Goal: Transaction & Acquisition: Purchase product/service

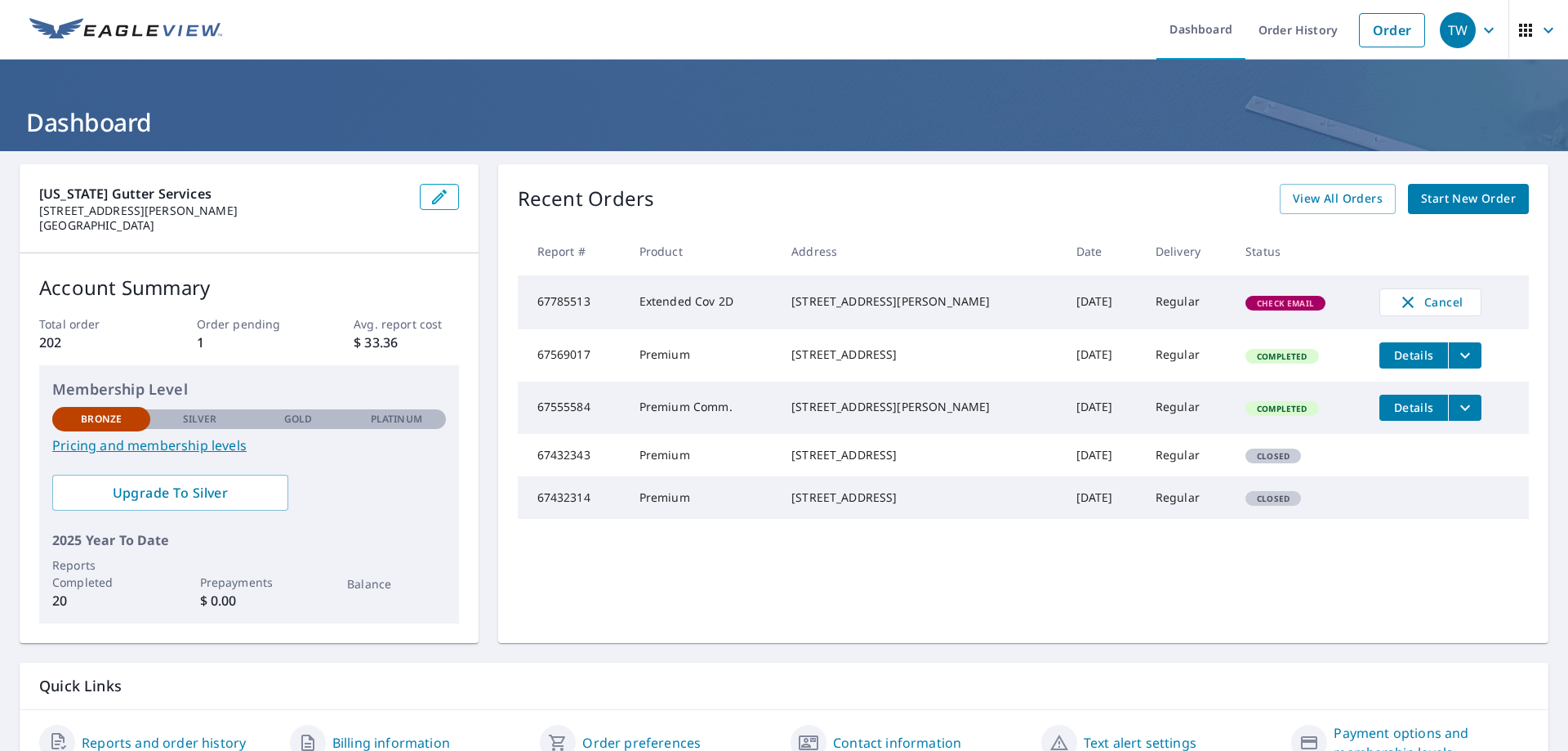
drag, startPoint x: 551, startPoint y: 310, endPoint x: 574, endPoint y: 304, distance: 23.8
click at [573, 304] on td "67785513" at bounding box center [572, 303] width 108 height 54
click at [600, 308] on td "67785513" at bounding box center [572, 303] width 108 height 54
click at [692, 304] on td "Extended Cov 2D" at bounding box center [701, 303] width 152 height 54
drag, startPoint x: 1289, startPoint y: 310, endPoint x: 1369, endPoint y: 308, distance: 80.0
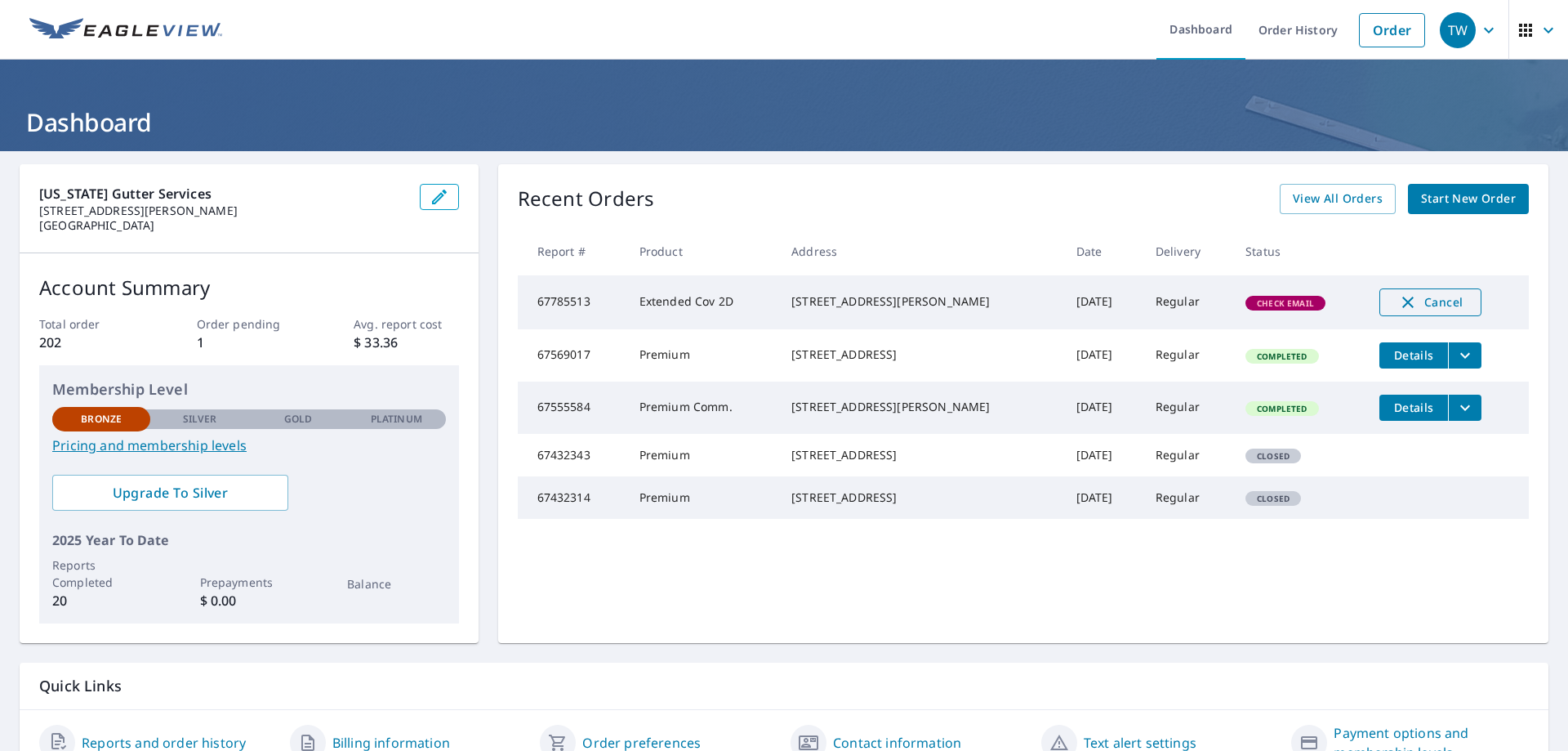
click at [1289, 308] on span "Check Email" at bounding box center [1284, 303] width 76 height 12
click at [1450, 205] on span "Start New Order" at bounding box center [1468, 198] width 95 height 20
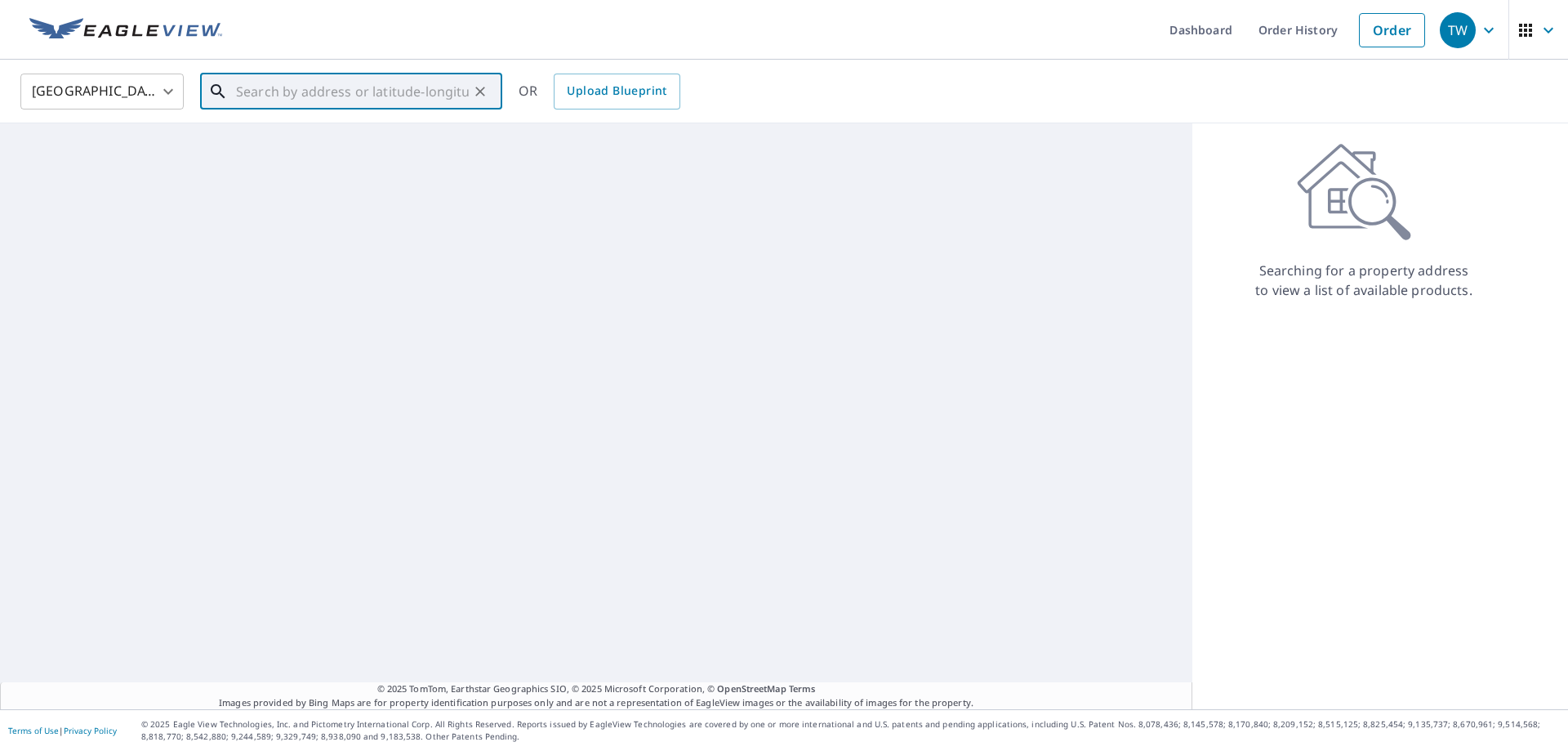
click at [352, 83] on input "text" at bounding box center [352, 91] width 233 height 45
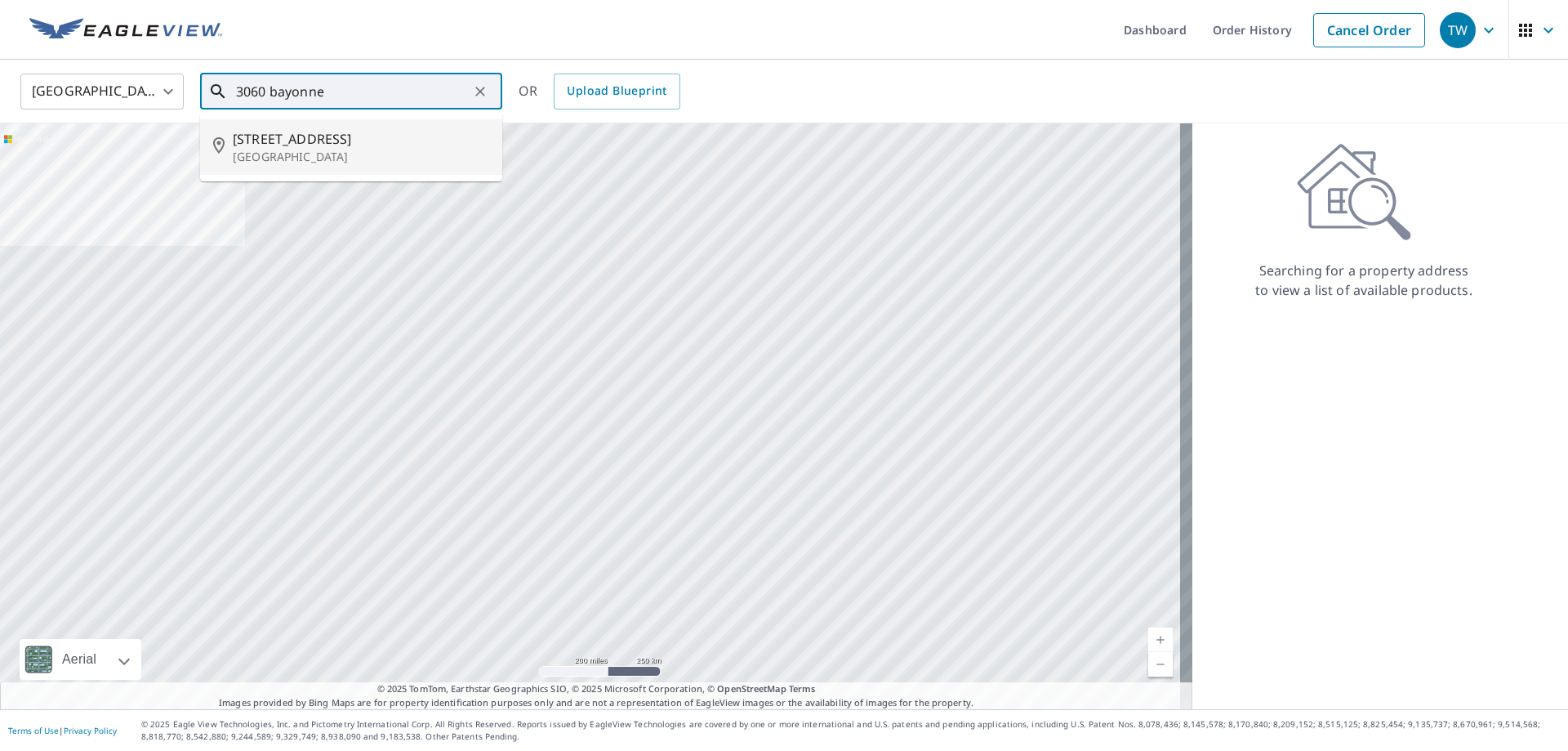
click at [372, 144] on span "[STREET_ADDRESS]" at bounding box center [360, 139] width 256 height 19
type input "[STREET_ADDRESS][PERSON_NAME]"
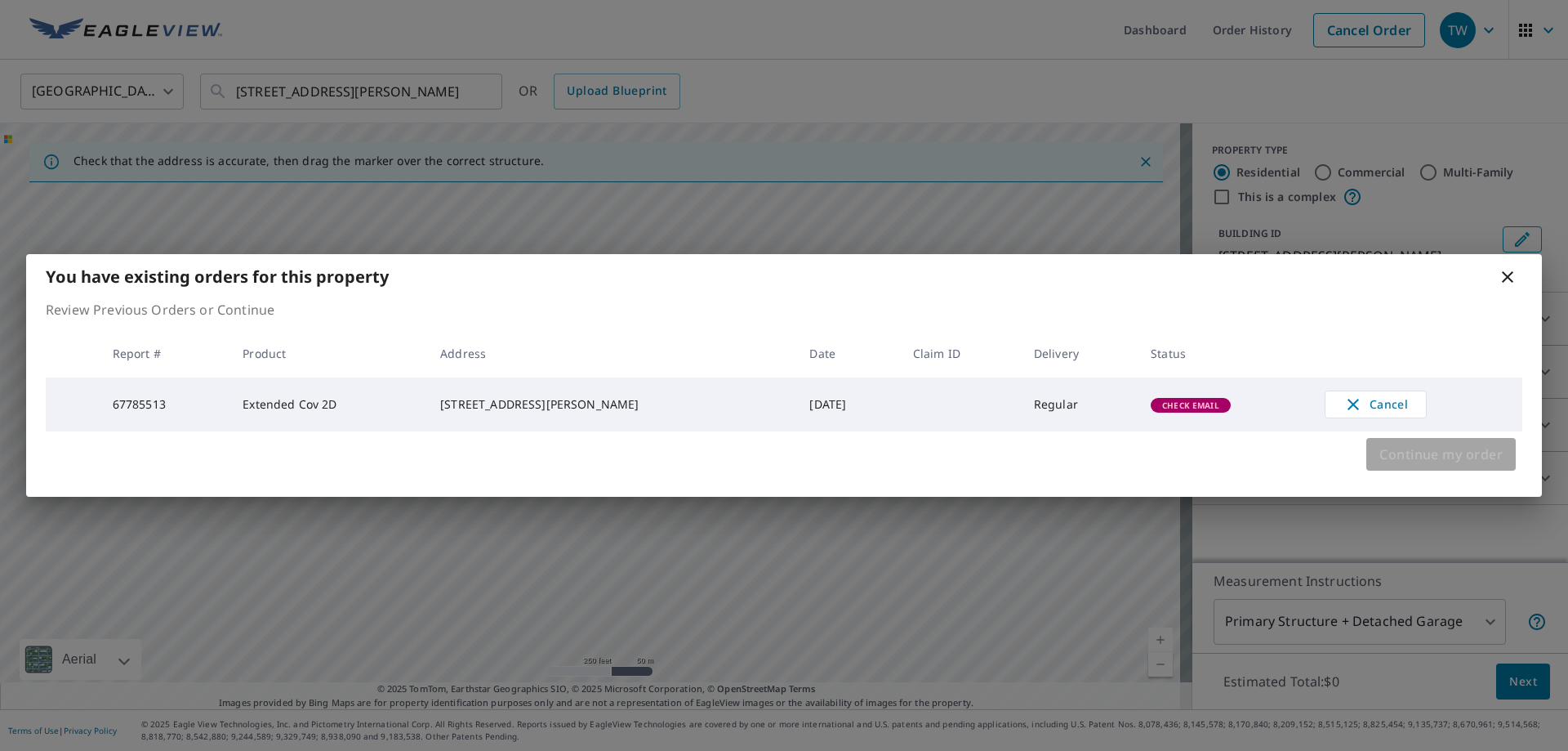
click at [1457, 450] on span "Continue my order" at bounding box center [1440, 454] width 124 height 23
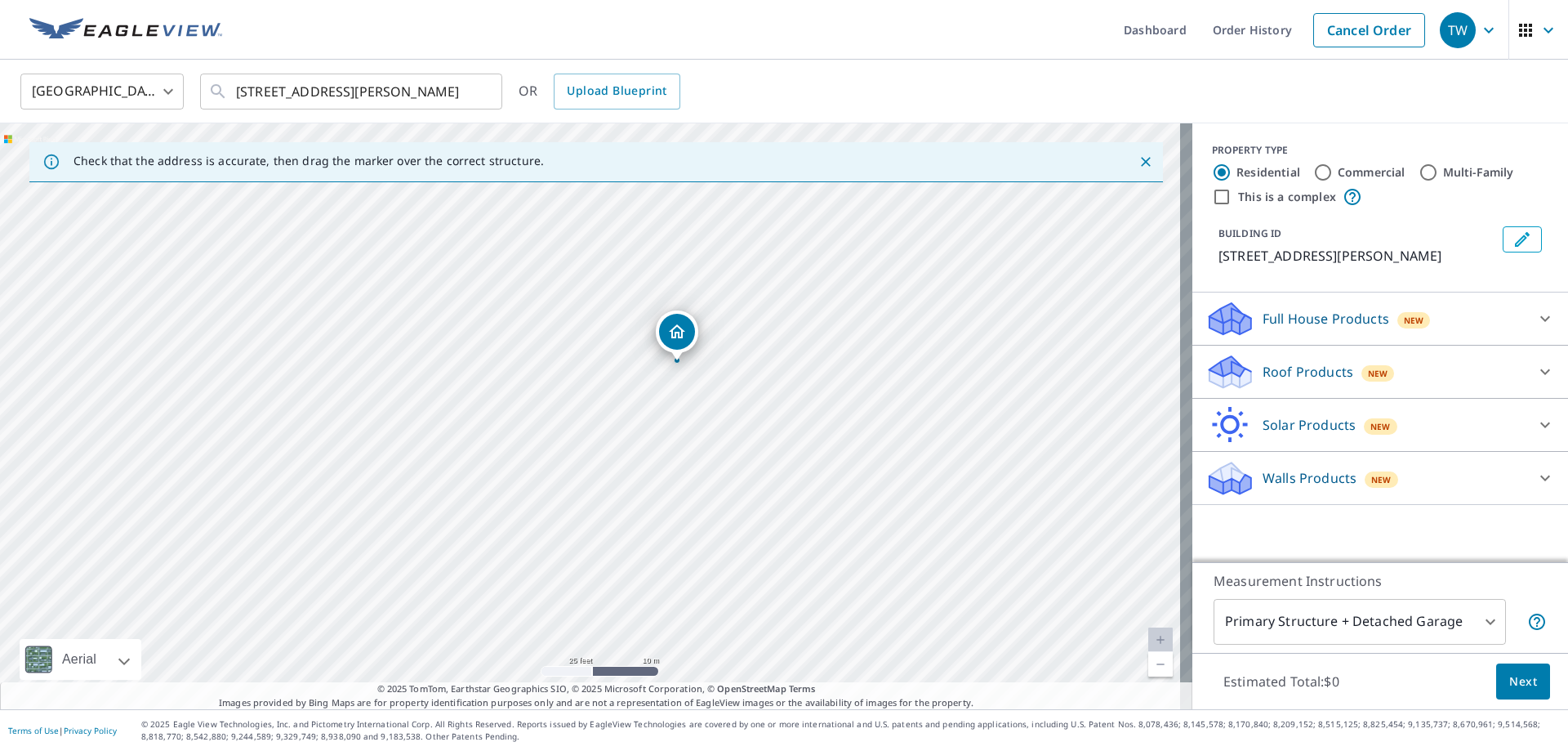
drag, startPoint x: 717, startPoint y: 321, endPoint x: 677, endPoint y: 350, distance: 49.4
click at [1239, 29] on link "Order History" at bounding box center [1251, 30] width 105 height 60
